Goal: Register for event/course

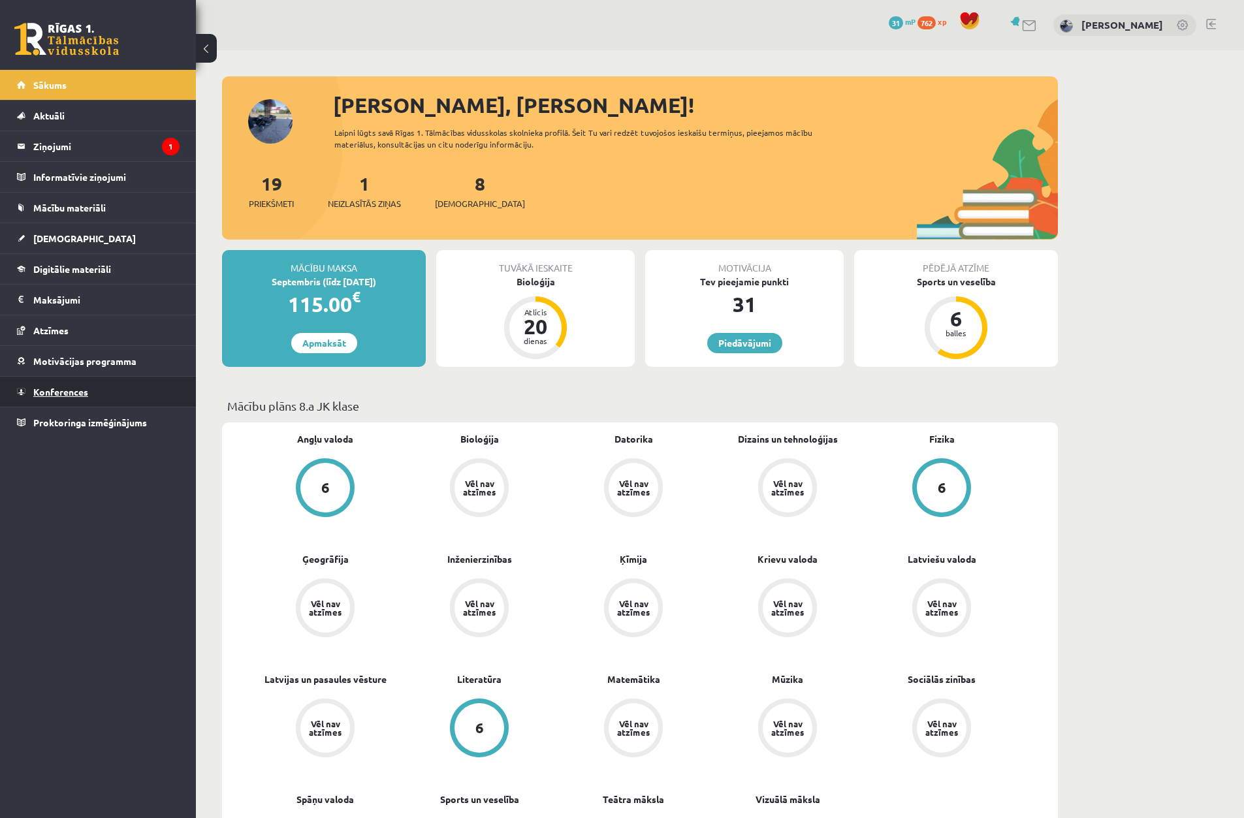
click at [82, 396] on span "Konferences" at bounding box center [60, 392] width 55 height 12
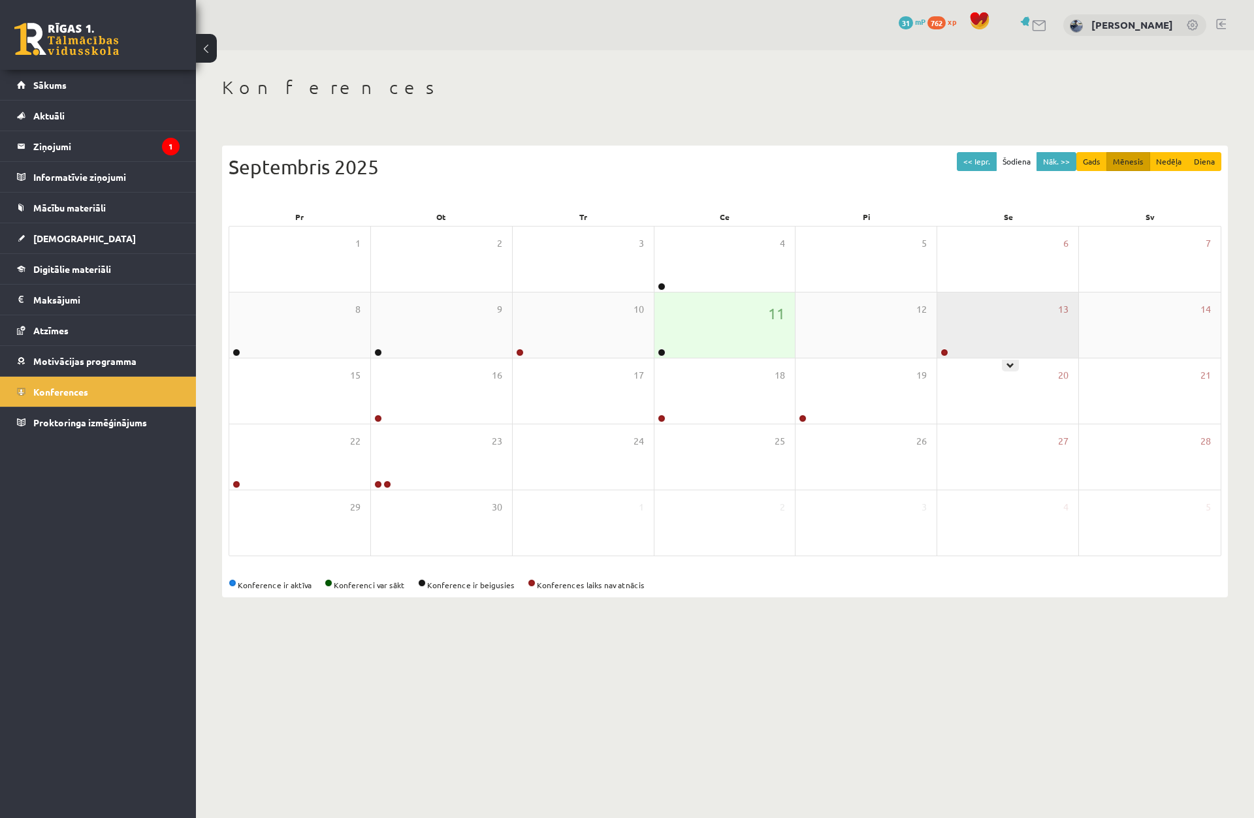
drag, startPoint x: 993, startPoint y: 337, endPoint x: 995, endPoint y: 345, distance: 8.3
click at [993, 338] on div "13" at bounding box center [1007, 325] width 141 height 65
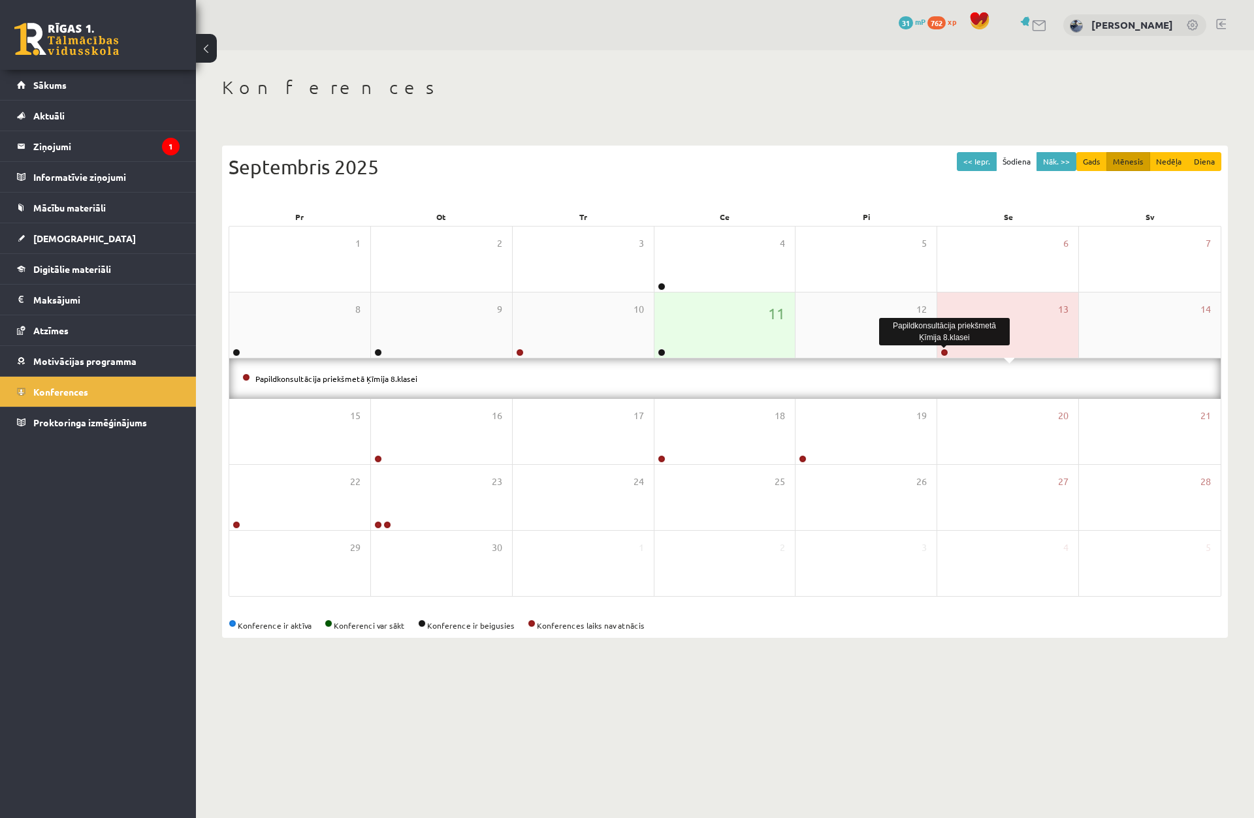
click at [941, 354] on link at bounding box center [944, 353] width 8 height 8
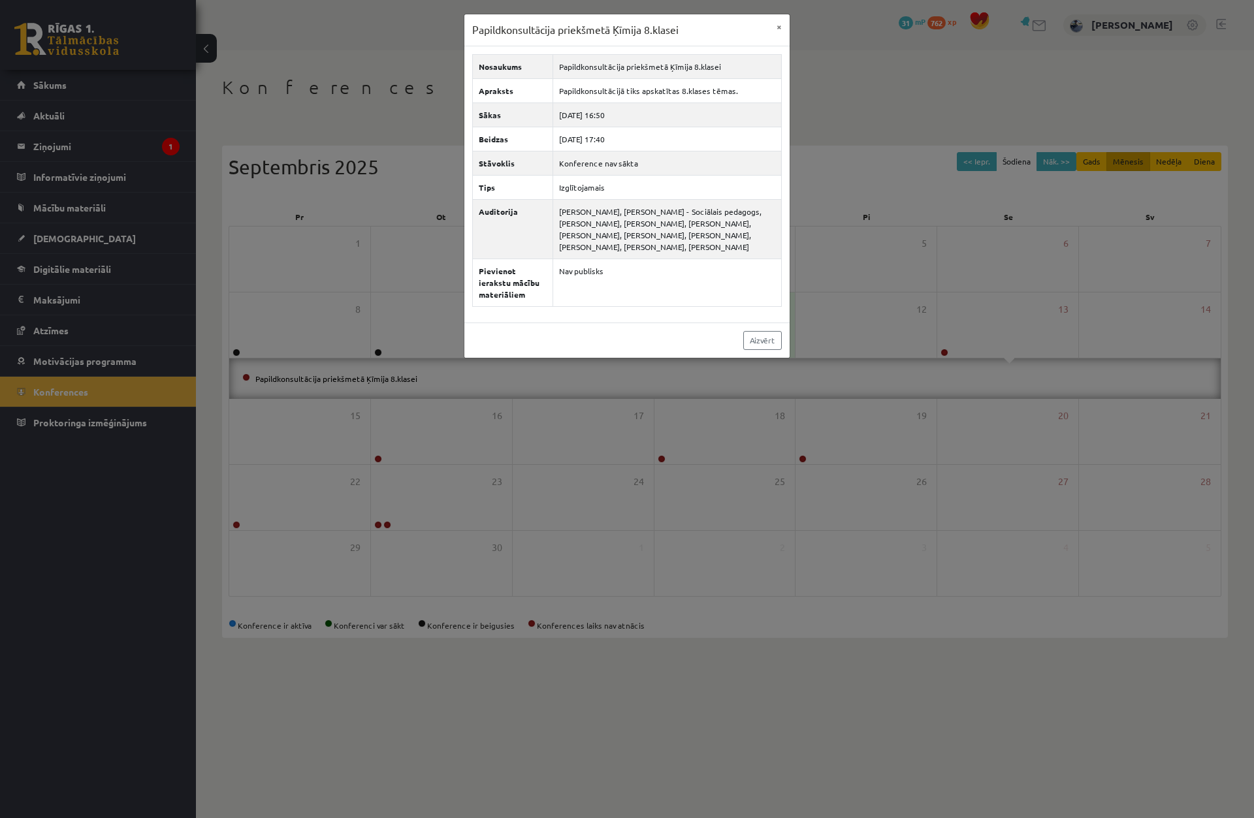
drag, startPoint x: 834, startPoint y: 121, endPoint x: 828, endPoint y: 155, distance: 33.8
click at [834, 122] on div "Papildkonsultācija priekšmetā Ķīmija 8.klasei × Nosaukums Papildkonsultācija pr…" at bounding box center [627, 409] width 1254 height 818
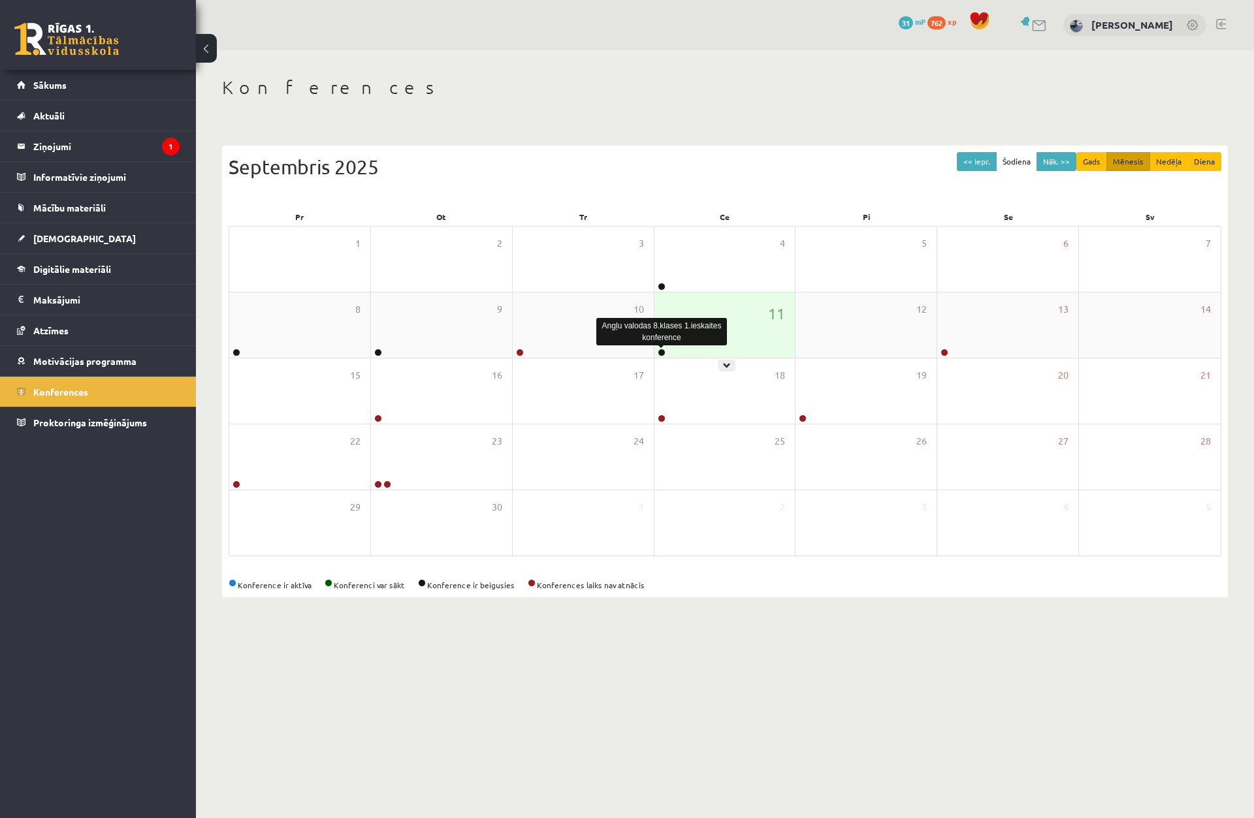
click at [662, 351] on link at bounding box center [662, 353] width 8 height 8
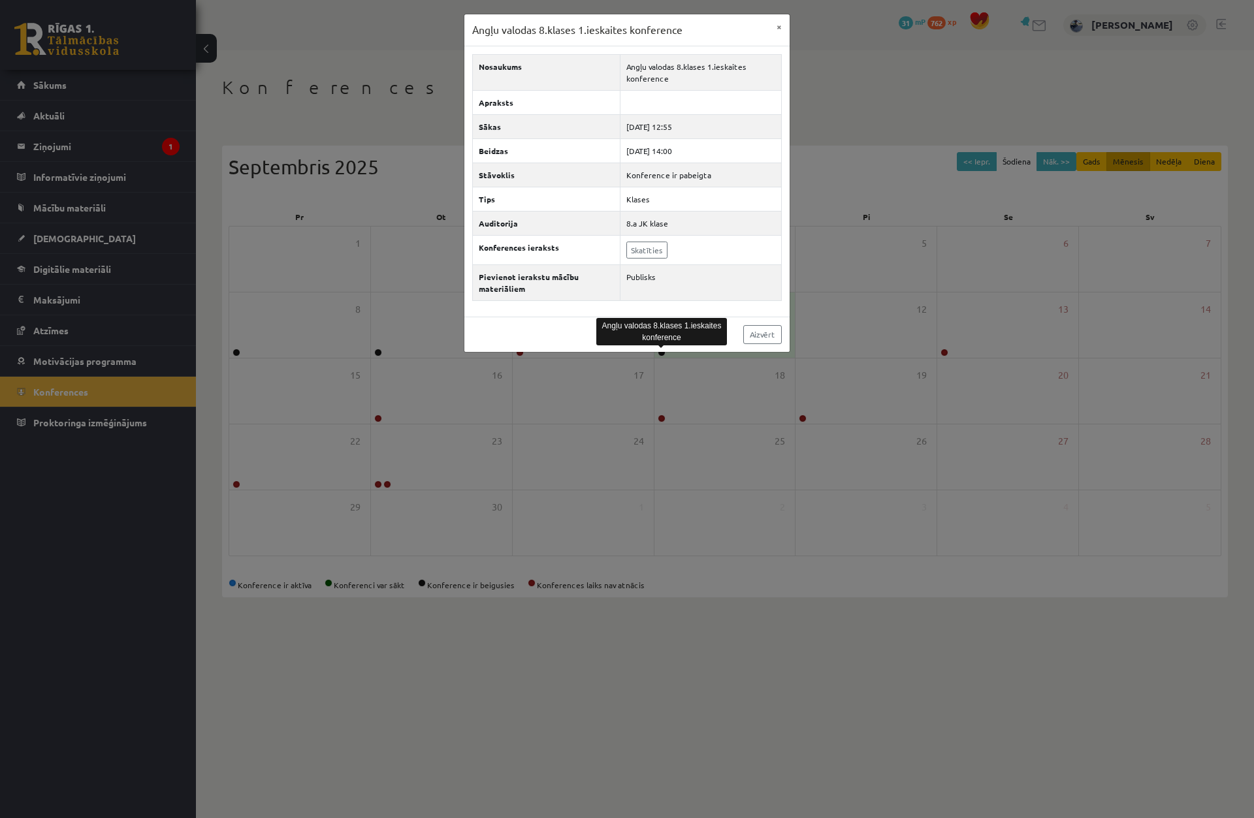
click at [822, 237] on div "Angļu valodas 8.klases 1.ieskaites konference × Nosaukums Angļu valodas 8.klase…" at bounding box center [627, 409] width 1254 height 818
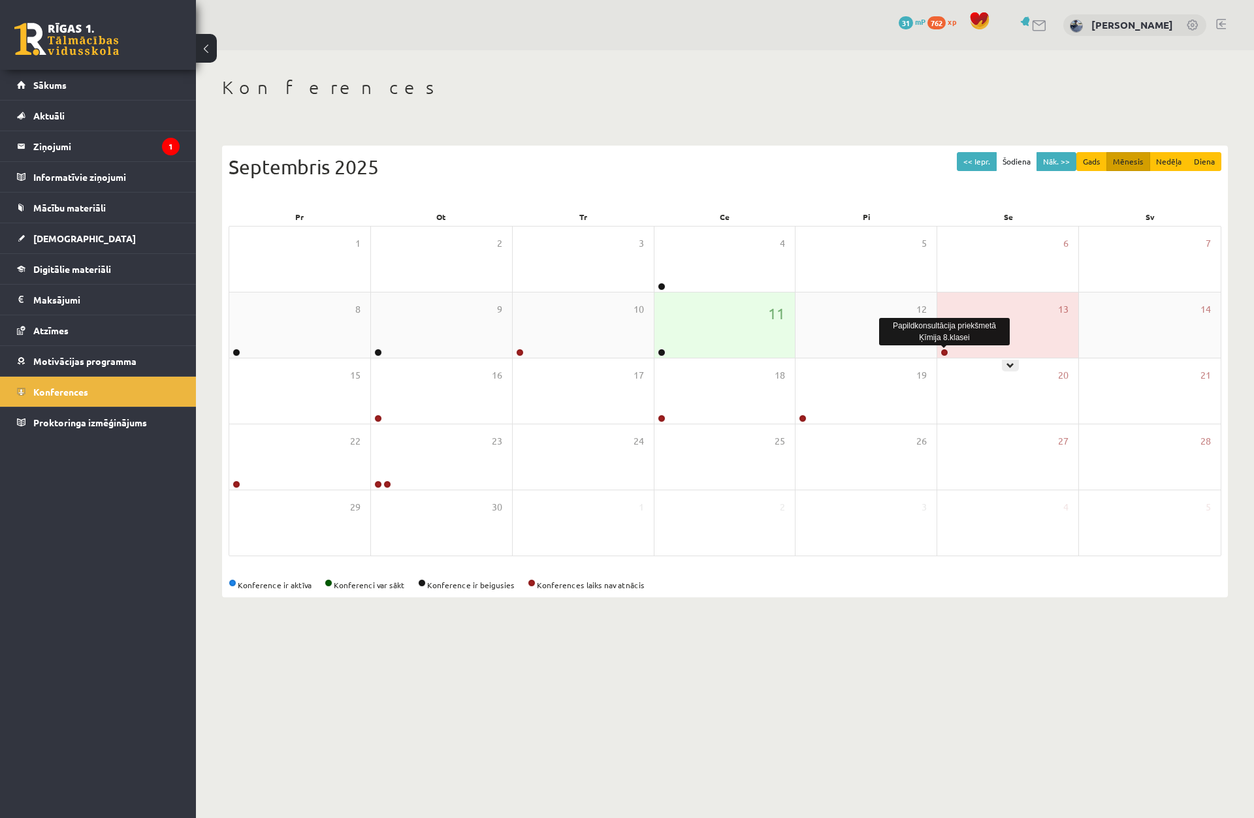
click at [944, 352] on link at bounding box center [944, 353] width 8 height 8
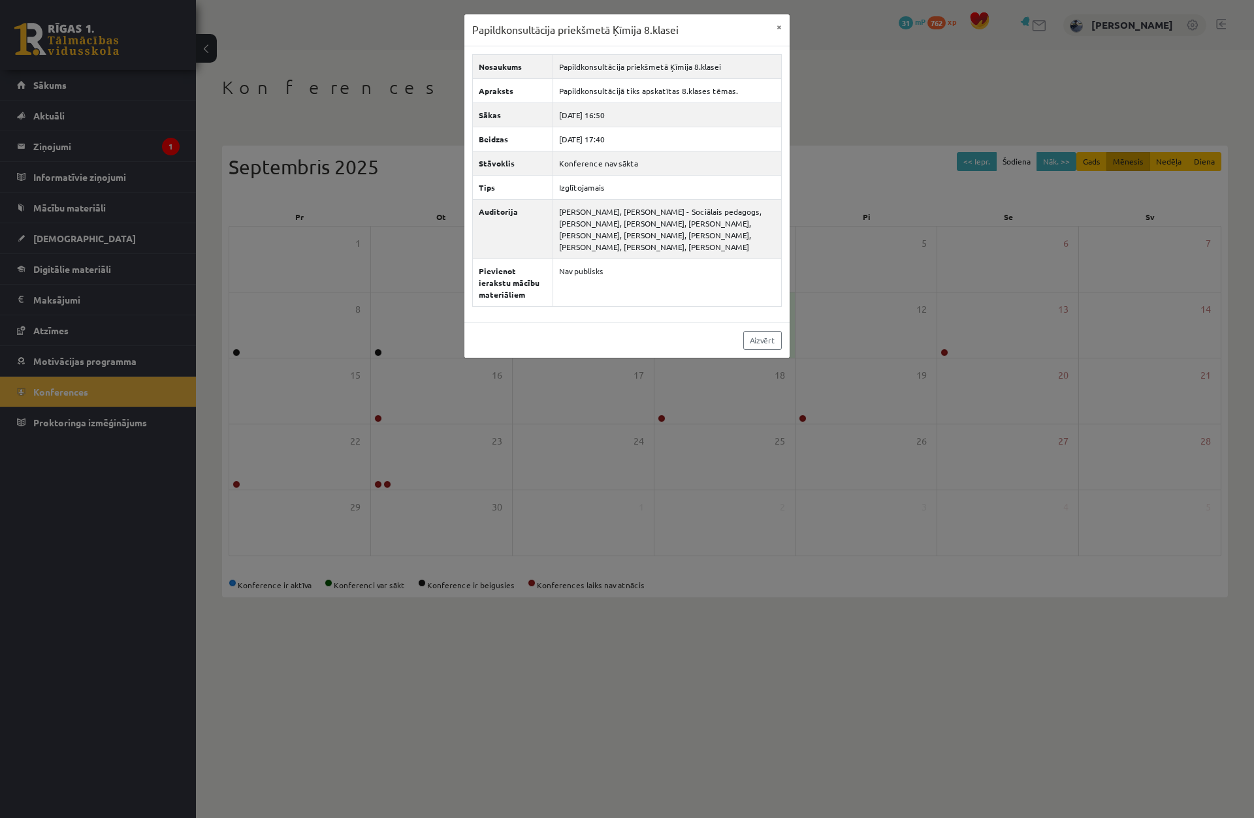
click at [873, 308] on div "Papildkonsultācija priekšmetā Ķīmija 8.klasei × Nosaukums Papildkonsultācija pr…" at bounding box center [627, 409] width 1254 height 818
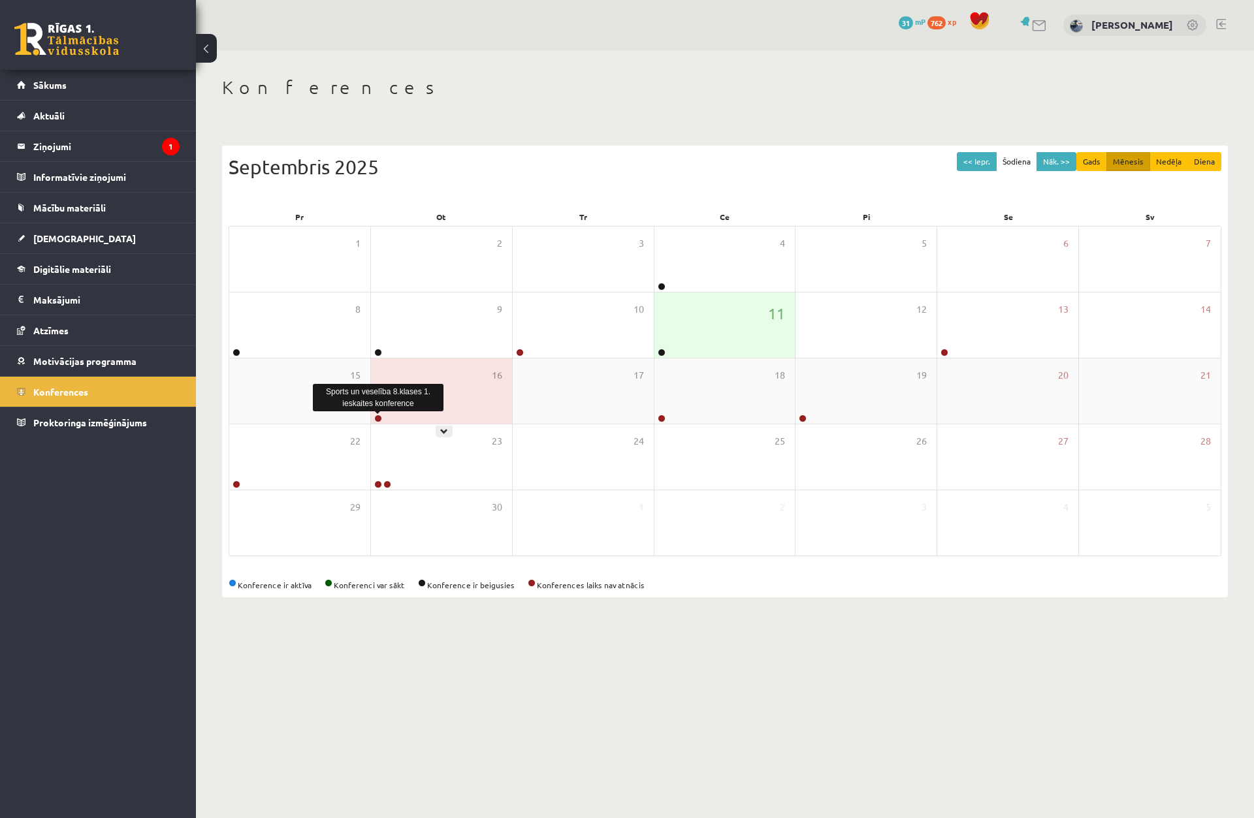
click at [378, 418] on link at bounding box center [378, 419] width 8 height 8
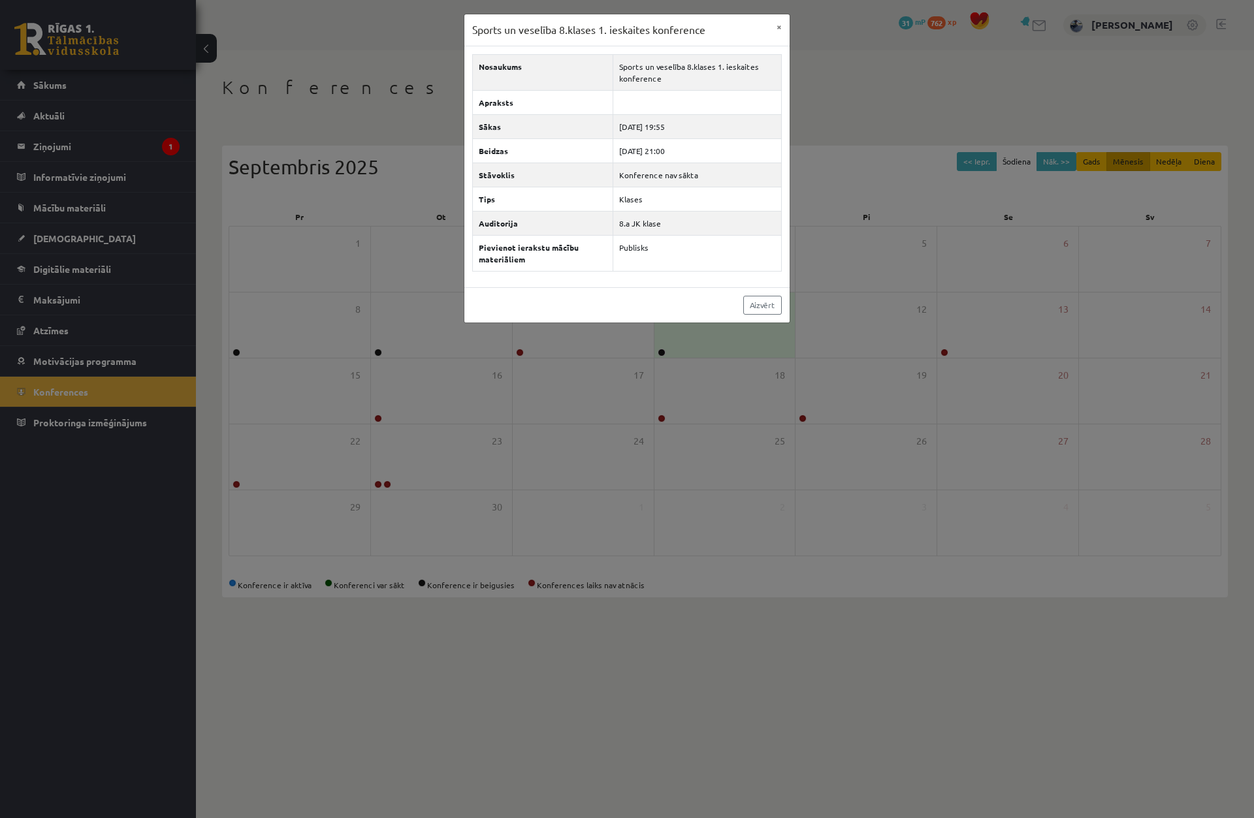
click at [494, 408] on div "Sports un veselība 8.klases 1. ieskaites konference × Nosaukums Sports un vesel…" at bounding box center [627, 409] width 1254 height 818
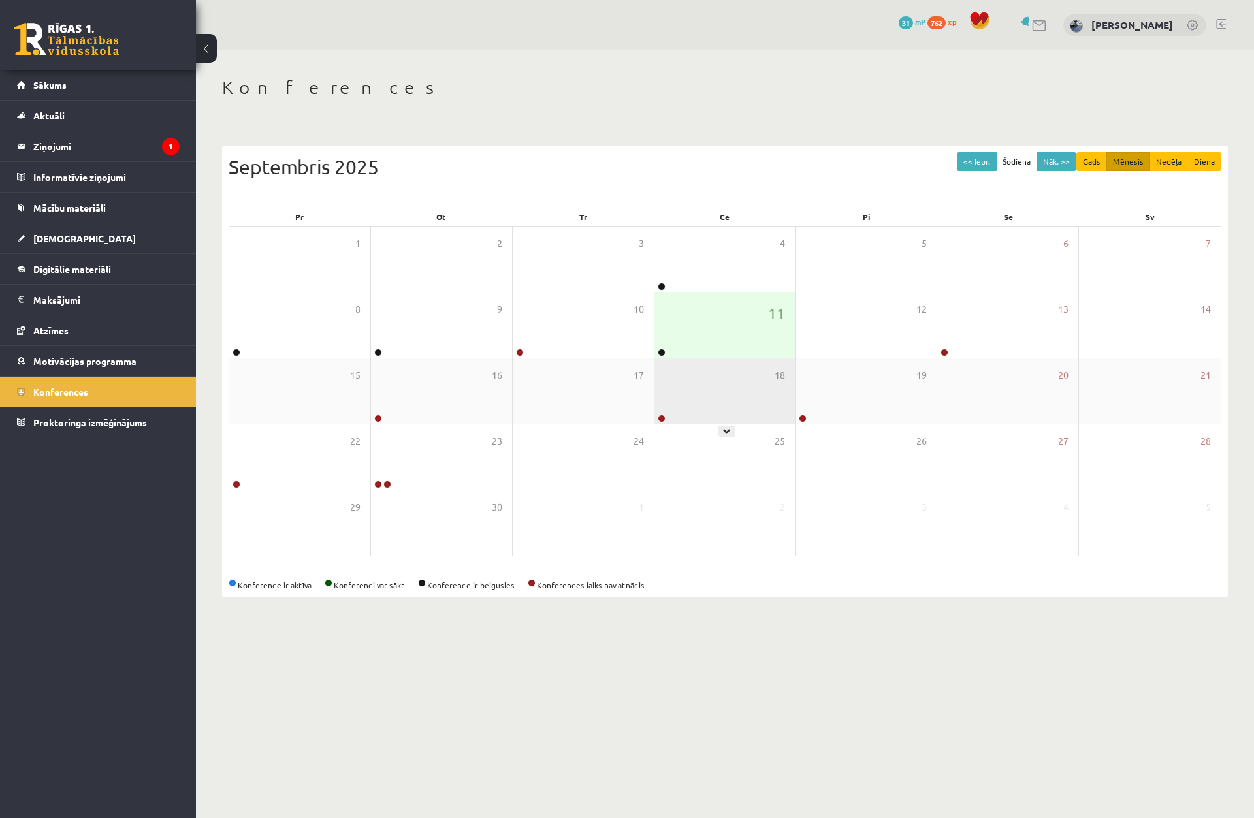
click at [673, 421] on div "18" at bounding box center [724, 391] width 141 height 65
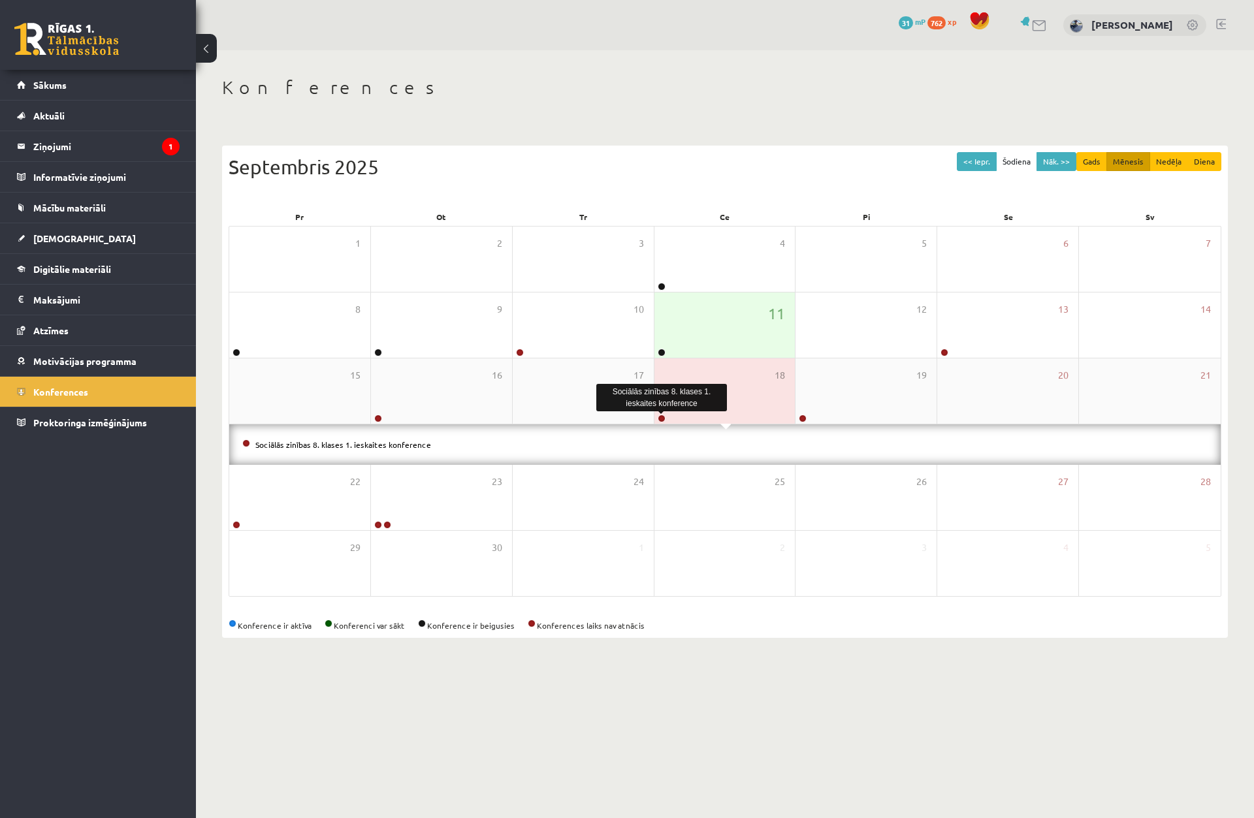
click at [662, 421] on link at bounding box center [662, 419] width 8 height 8
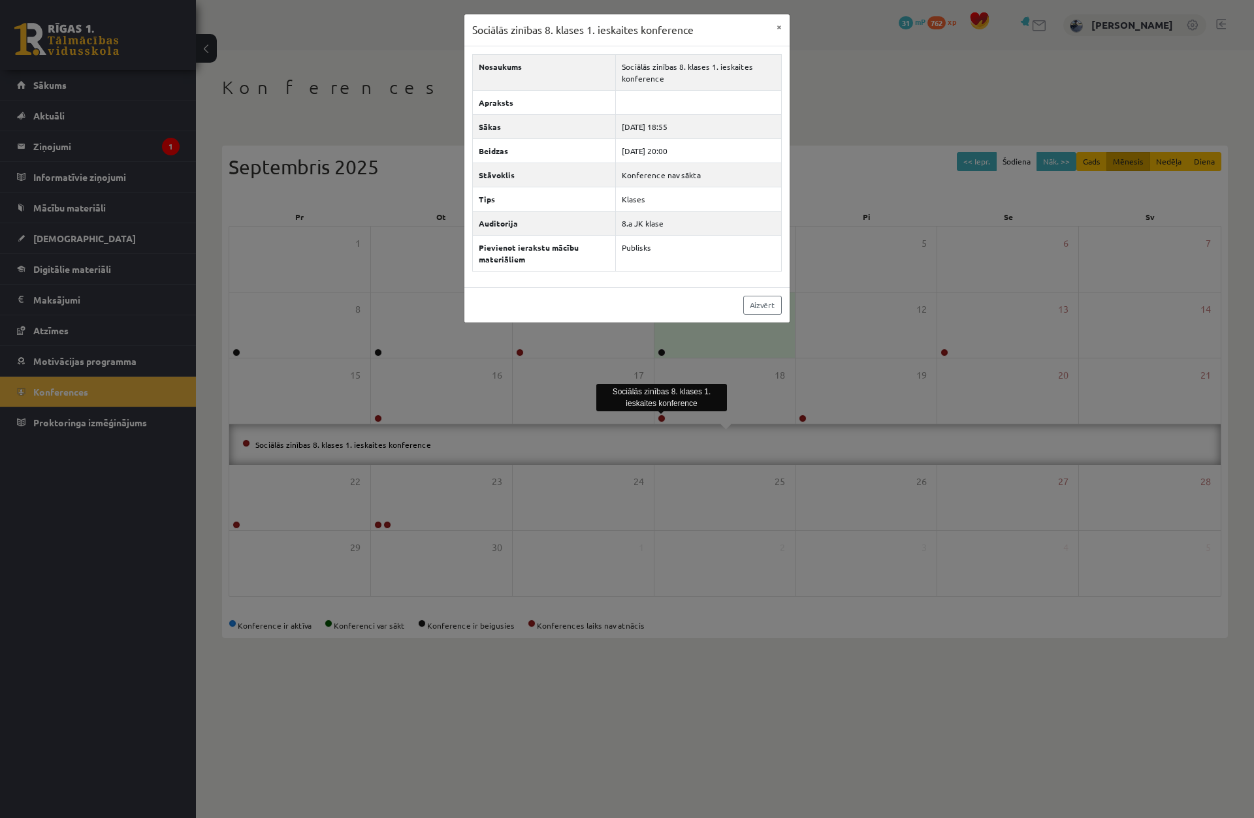
click at [731, 423] on div "Sociālās zinības 8. klases 1. ieskaites konference × Nosaukums Sociālās zinības…" at bounding box center [627, 409] width 1254 height 818
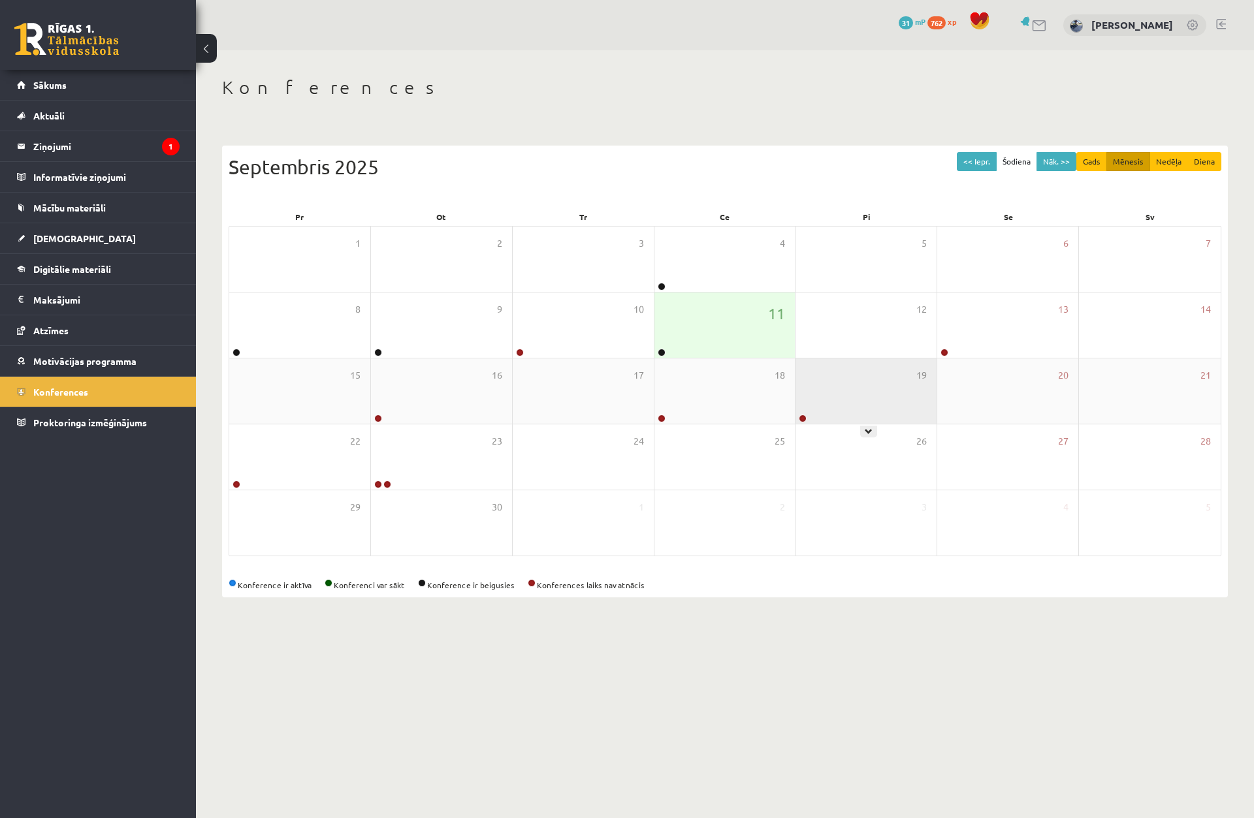
drag, startPoint x: 812, startPoint y: 421, endPoint x: 806, endPoint y: 420, distance: 6.7
click at [812, 421] on div "19" at bounding box center [865, 391] width 141 height 65
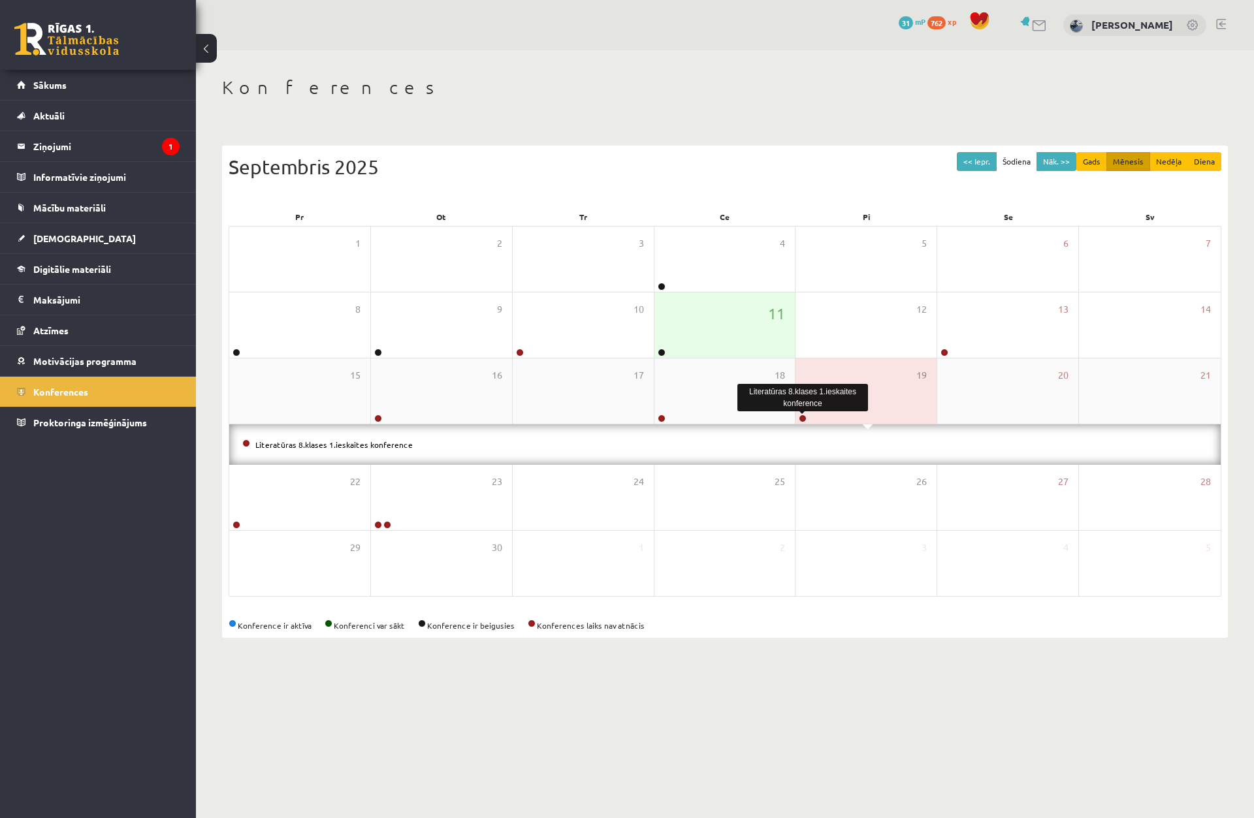
click at [803, 420] on link at bounding box center [803, 419] width 8 height 8
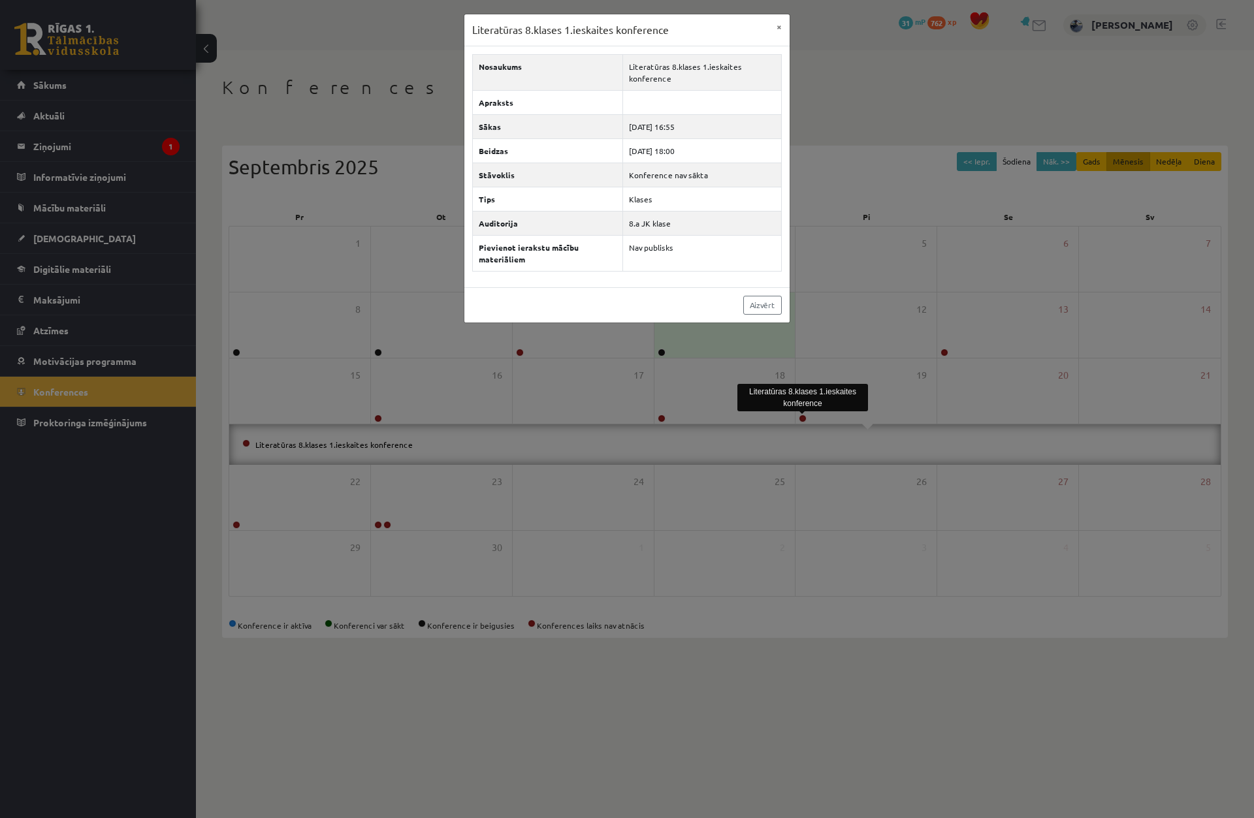
click at [737, 411] on div "Literatūras 8.klases 1.ieskaites konference" at bounding box center [802, 398] width 131 height 34
